Goal: Find specific page/section: Find specific page/section

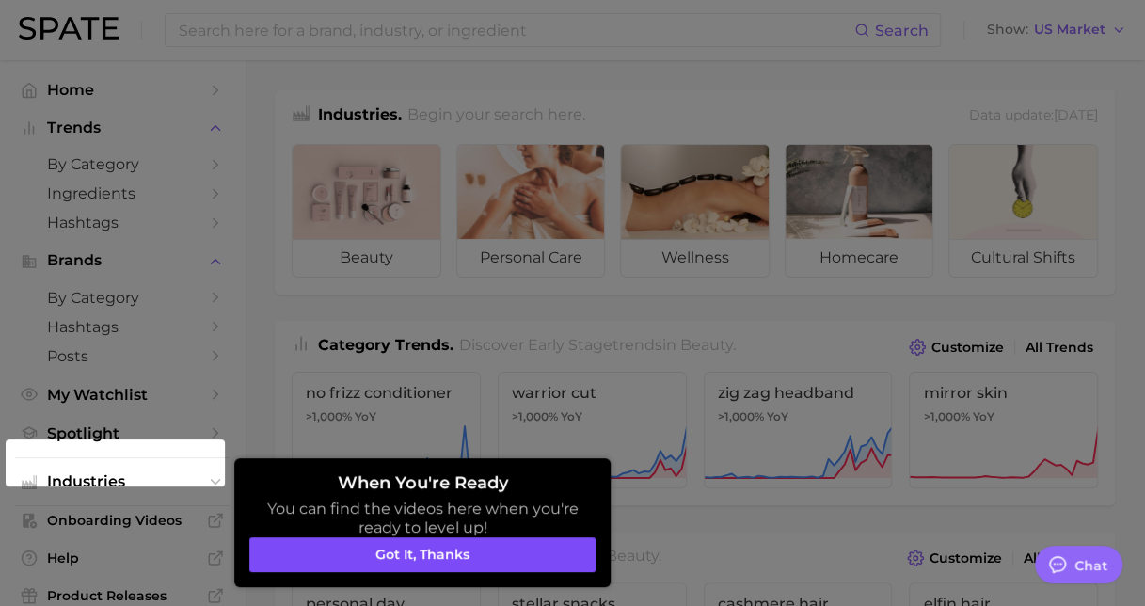
click at [416, 553] on button "Got it, thanks" at bounding box center [422, 555] width 346 height 36
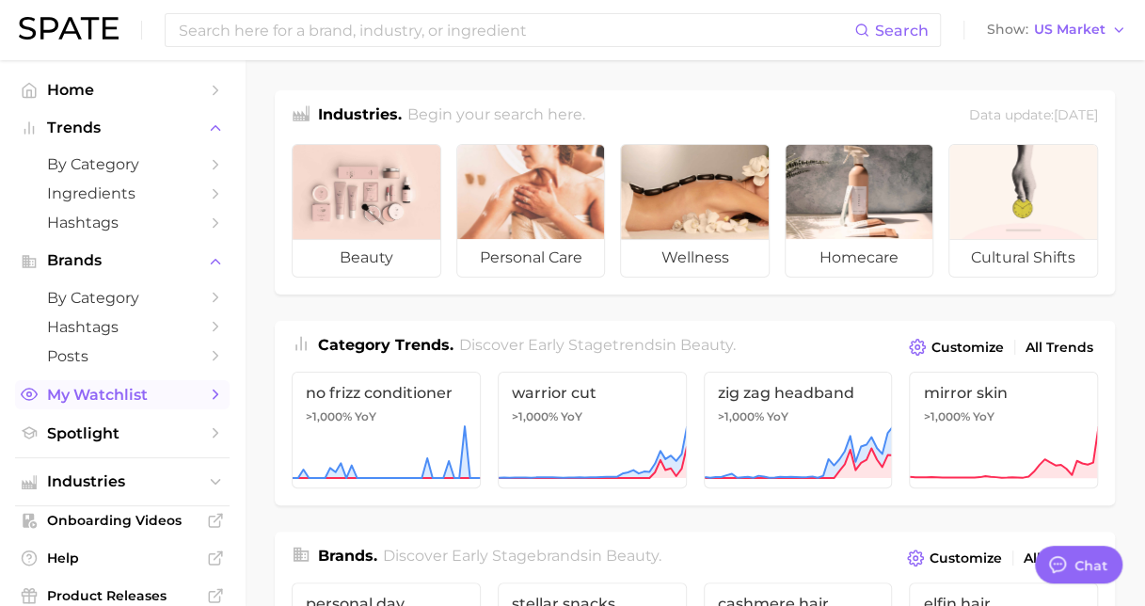
click at [109, 404] on link "My Watchlist" at bounding box center [122, 394] width 214 height 29
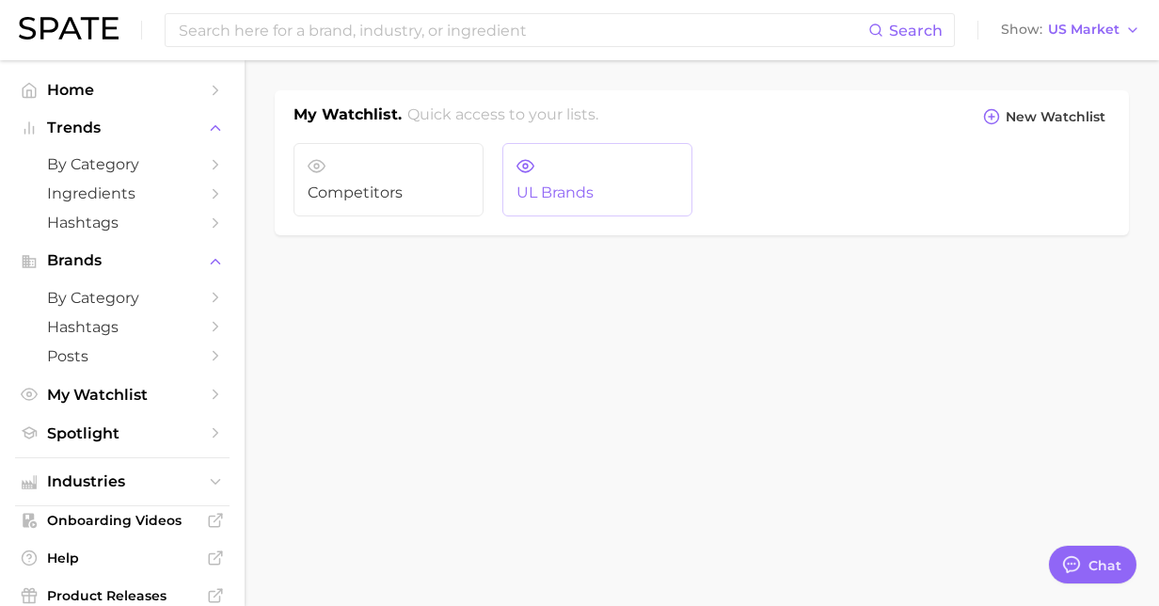
click at [567, 189] on span "UL brands" at bounding box center [597, 192] width 162 height 17
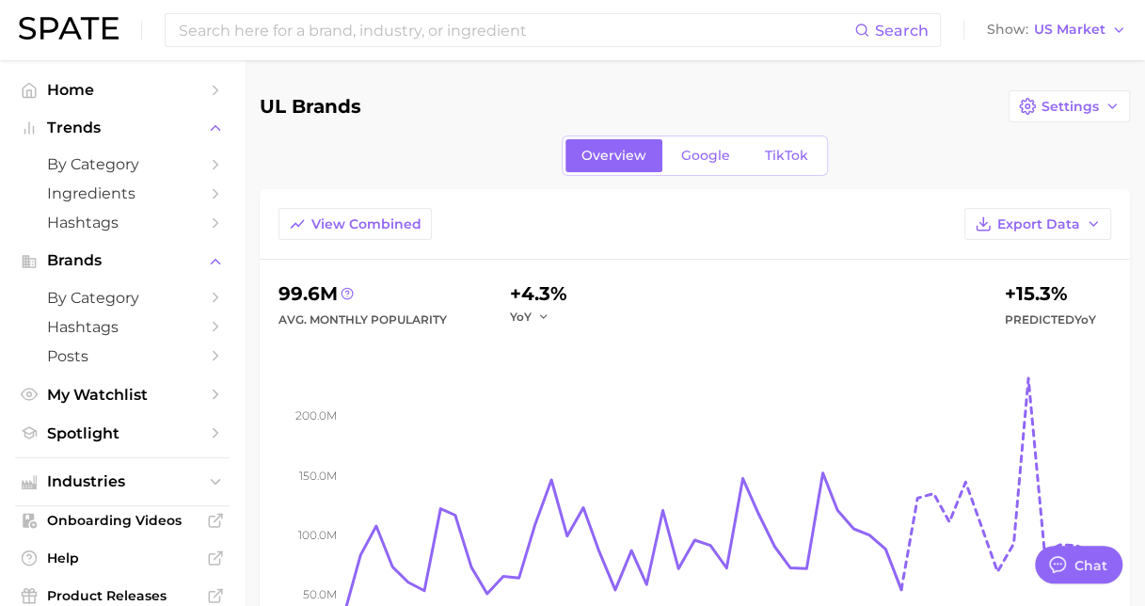
type textarea "x"
click at [88, 399] on span "My Watchlist" at bounding box center [122, 395] width 150 height 18
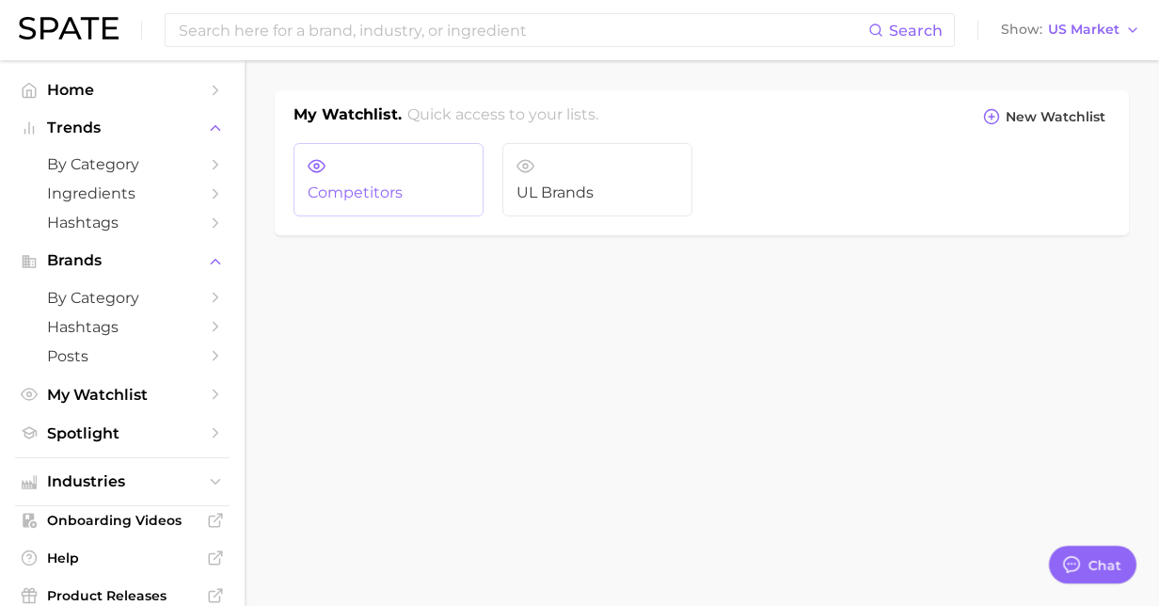
click at [423, 201] on link "Competitors" at bounding box center [388, 179] width 190 height 73
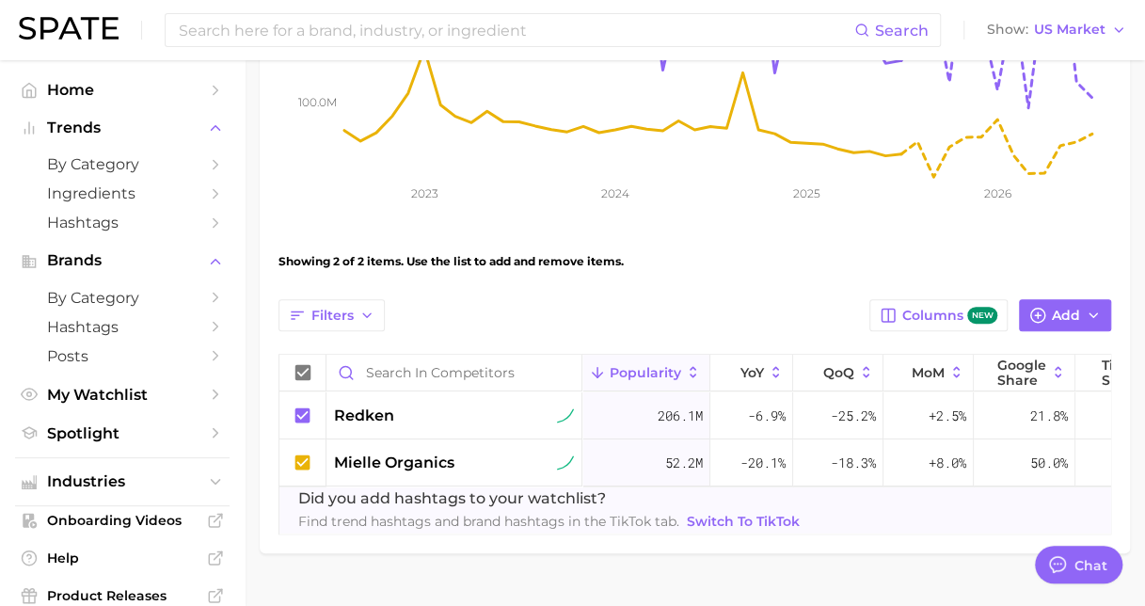
scroll to position [490, 0]
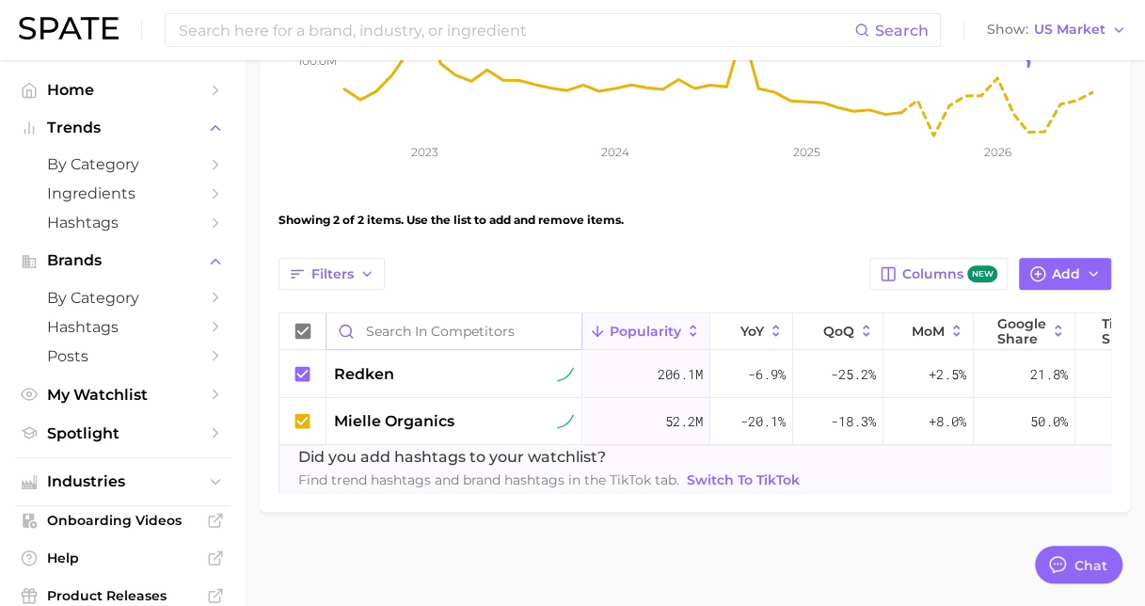
click at [423, 316] on input "Search in Competitors" at bounding box center [453, 331] width 255 height 36
